Goal: Find contact information: Find contact information

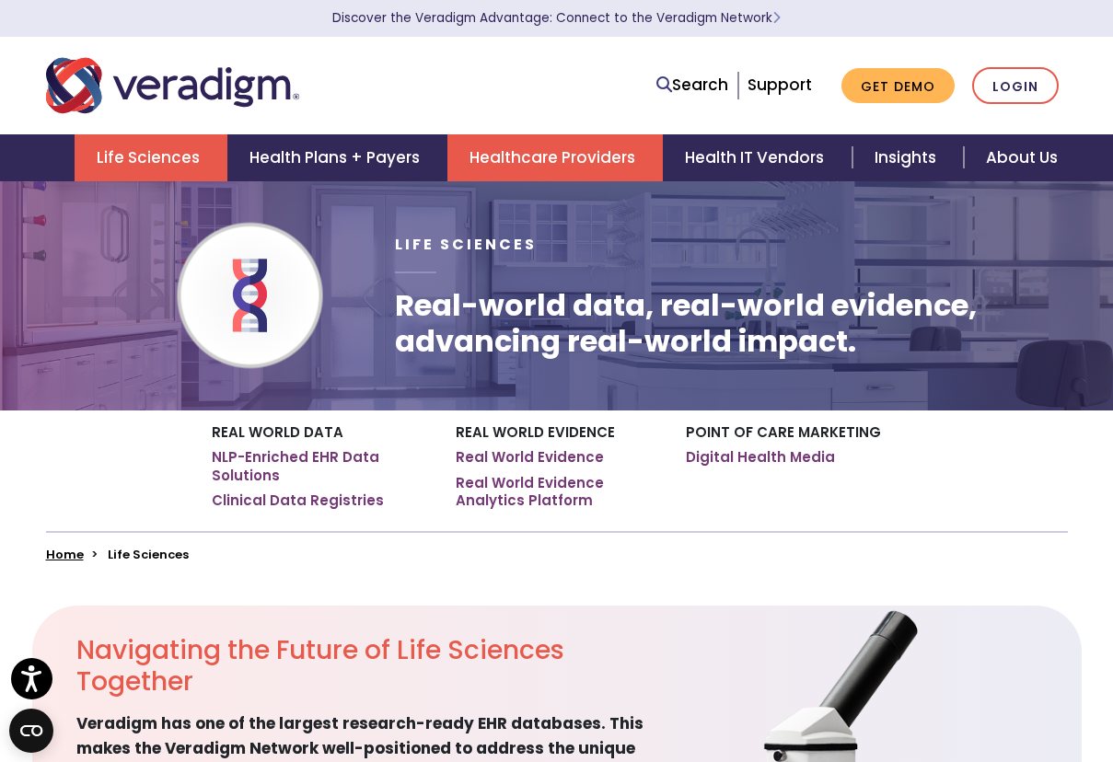
click at [552, 153] on link "Healthcare Providers" at bounding box center [554, 157] width 215 height 47
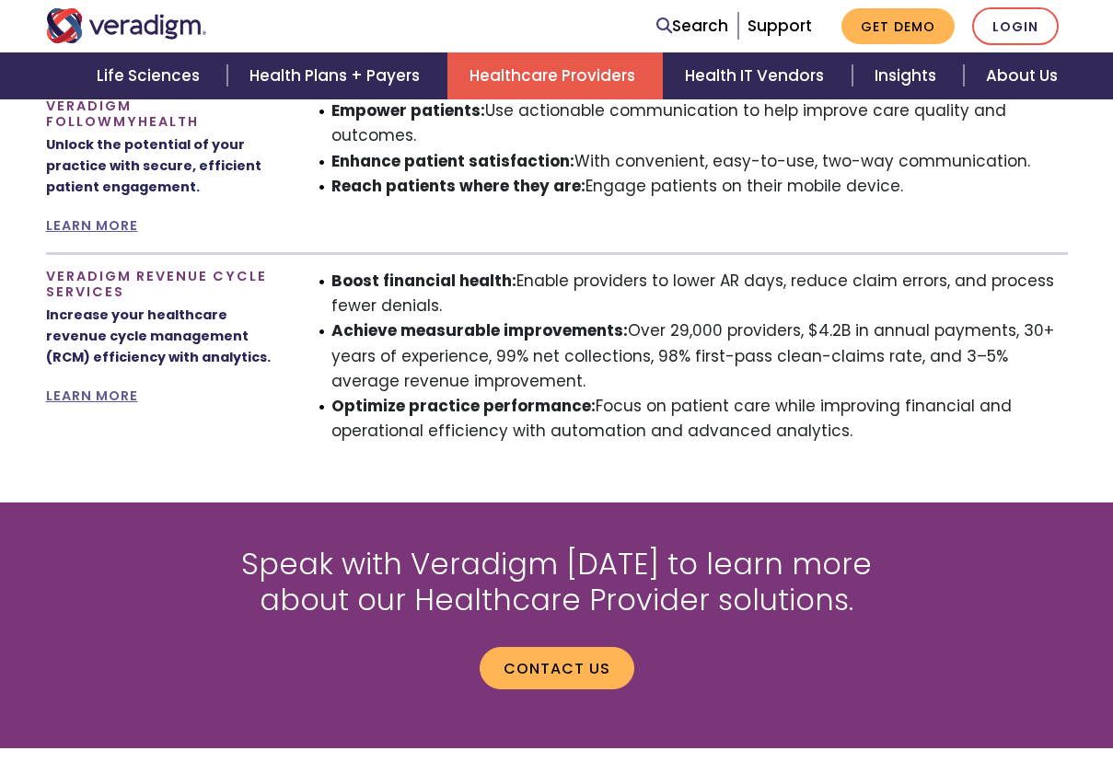
scroll to position [1671, 0]
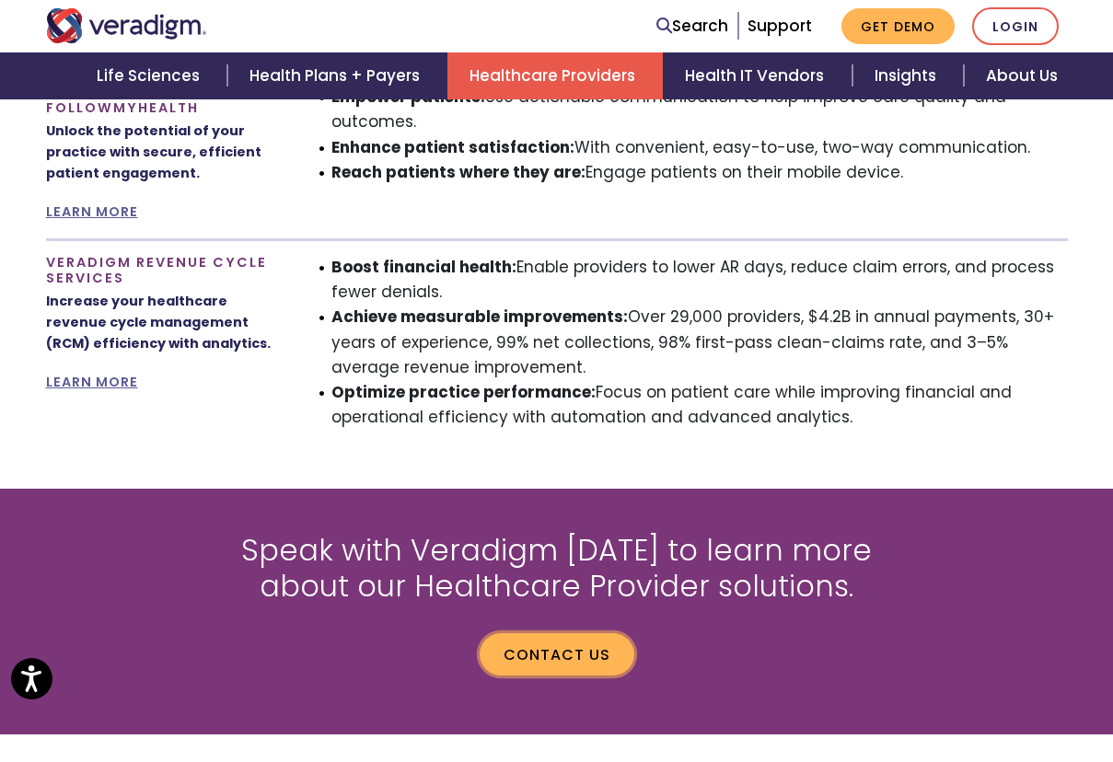
click at [562, 633] on link "Contact us" at bounding box center [557, 654] width 155 height 42
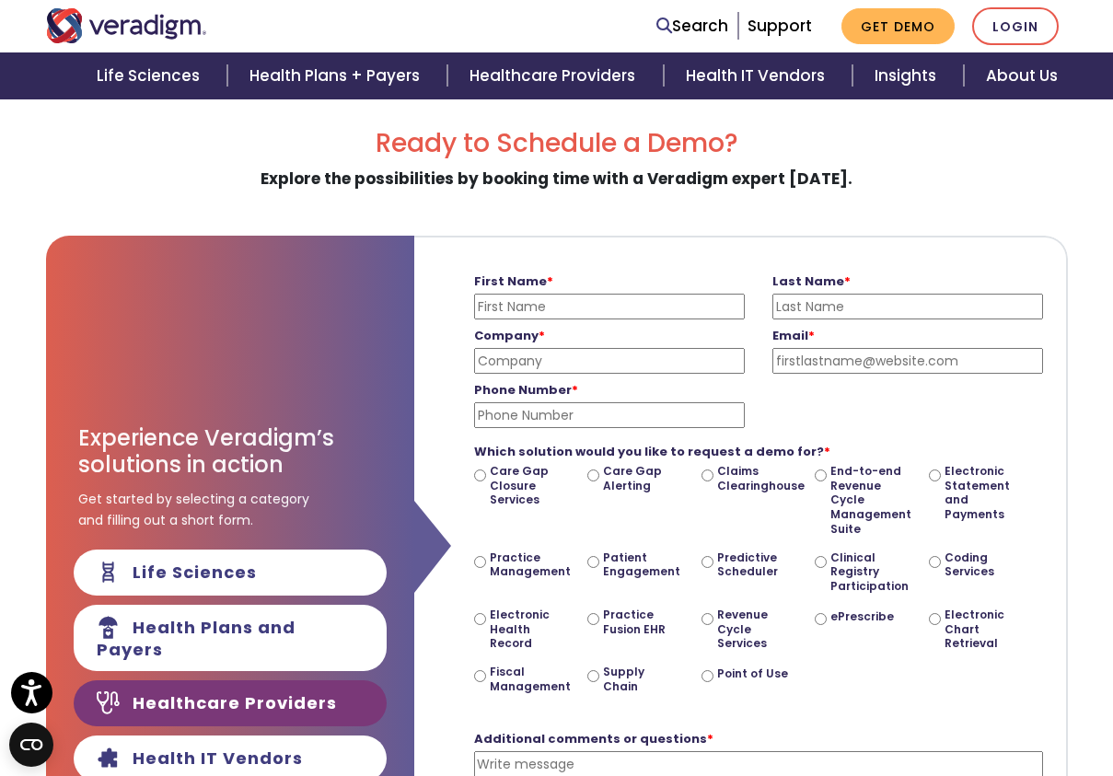
scroll to position [92, 0]
